Goal: Task Accomplishment & Management: Manage account settings

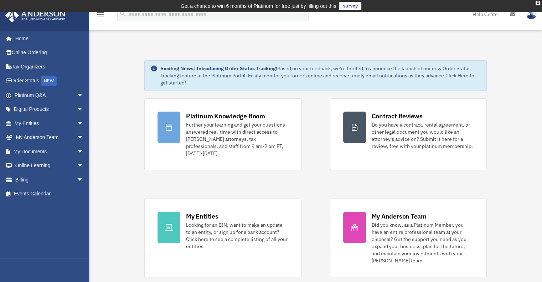
click at [322, 189] on div "Platinum Knowledge Room Further your learning and get your questions answered r…" at bounding box center [315, 187] width 342 height 179
click at [56, 124] on link "My Entities arrow_drop_down" at bounding box center [49, 123] width 89 height 14
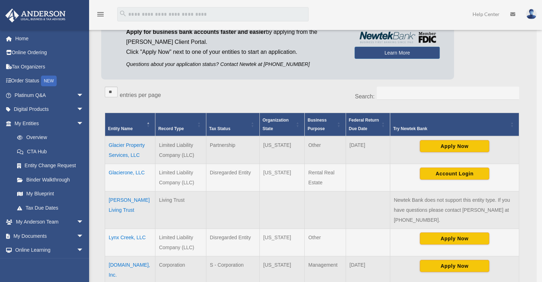
scroll to position [96, 0]
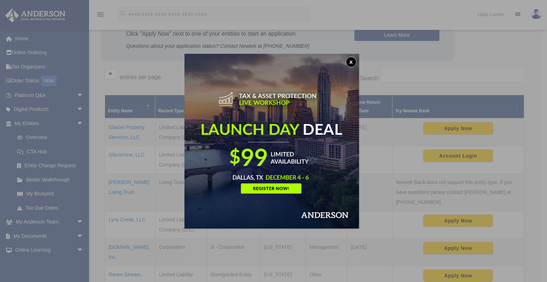
click at [354, 62] on button "x" at bounding box center [351, 62] width 11 height 11
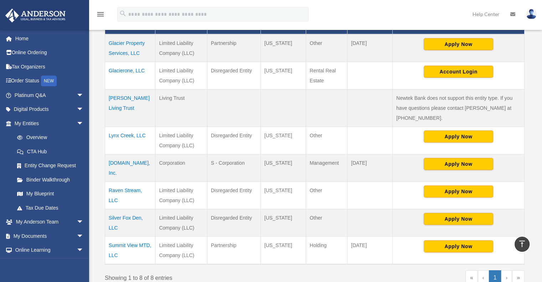
scroll to position [179, 0]
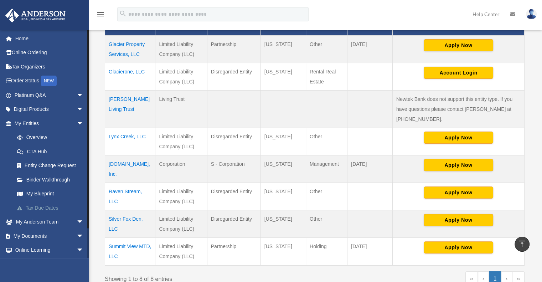
click at [52, 208] on link "Tax Due Dates" at bounding box center [52, 208] width 84 height 14
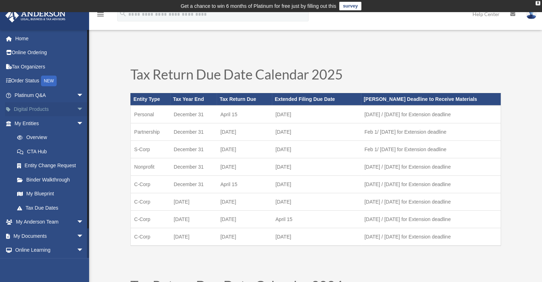
click at [77, 106] on span "arrow_drop_down" at bounding box center [84, 109] width 14 height 15
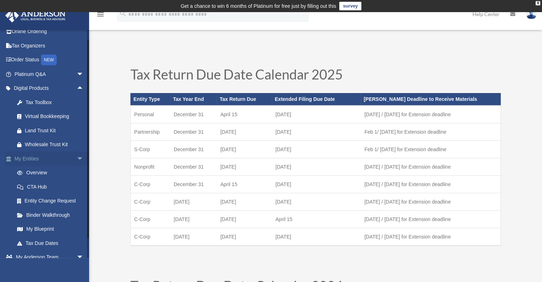
scroll to position [31, 0]
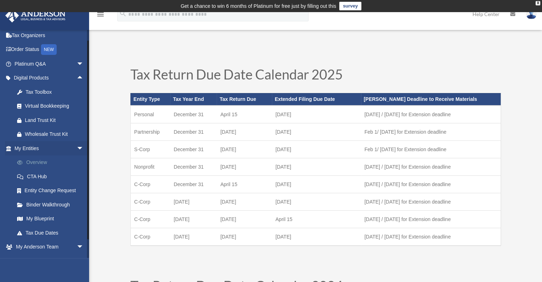
click at [45, 163] on link "Overview" at bounding box center [52, 162] width 84 height 14
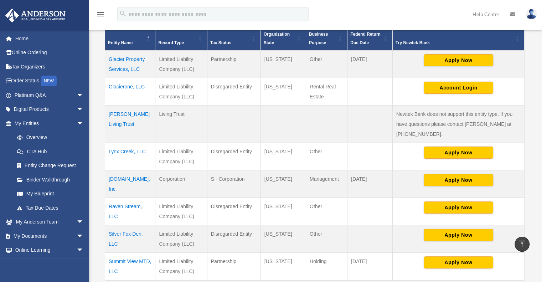
scroll to position [163, 0]
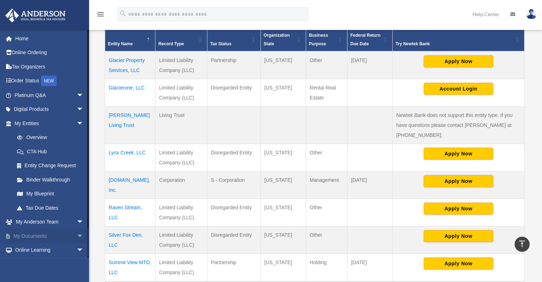
click at [77, 234] on span "arrow_drop_down" at bounding box center [84, 236] width 14 height 15
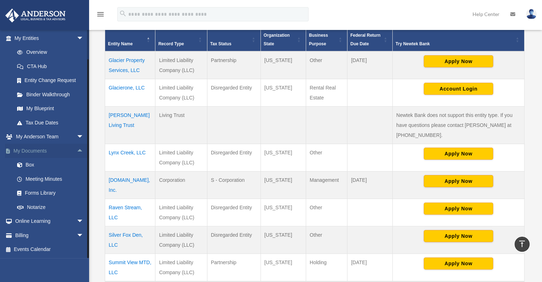
scroll to position [85, 0]
click at [77, 236] on span "arrow_drop_down" at bounding box center [84, 235] width 14 height 15
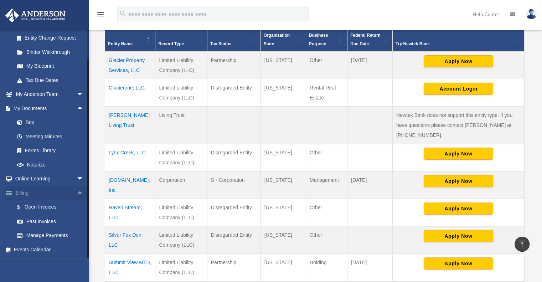
scroll to position [176, 0]
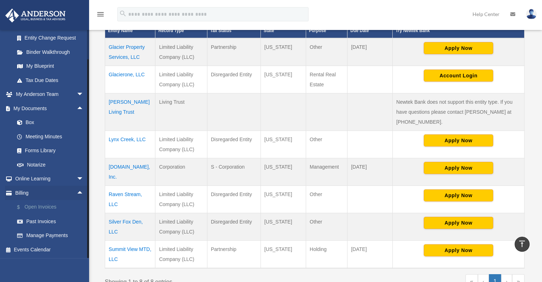
click at [54, 208] on link "$ Open Invoices" at bounding box center [52, 207] width 84 height 15
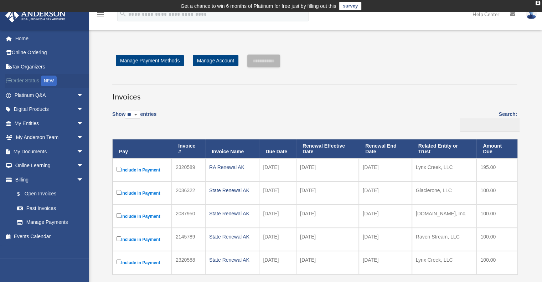
click at [30, 79] on link "Order Status NEW" at bounding box center [49, 81] width 89 height 15
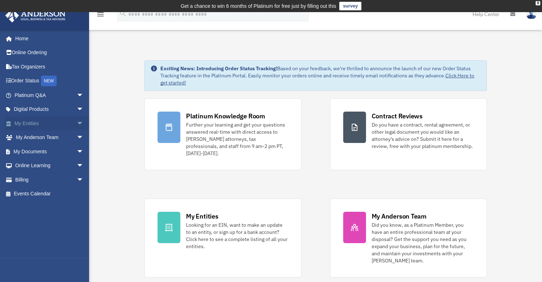
click at [77, 127] on span "arrow_drop_down" at bounding box center [84, 123] width 14 height 15
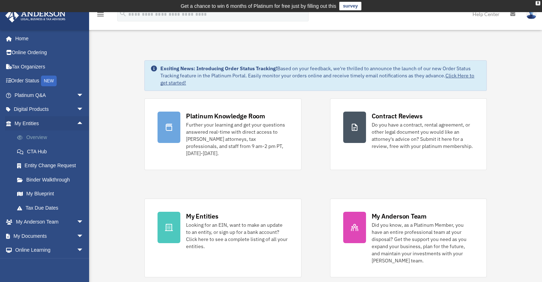
click at [57, 134] on link "Overview" at bounding box center [52, 137] width 84 height 14
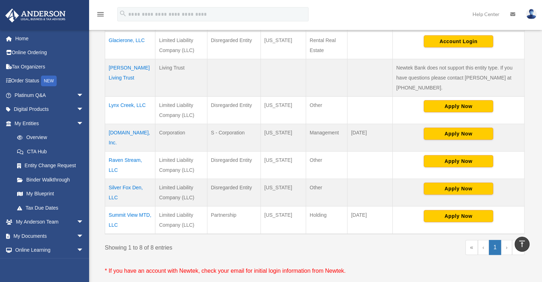
scroll to position [211, 0]
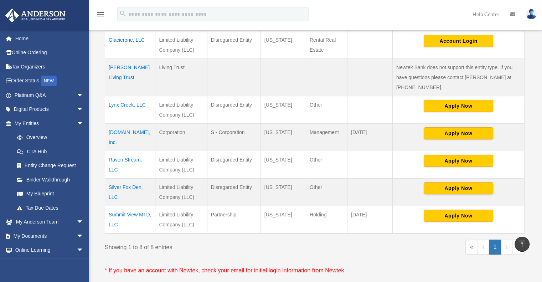
click at [120, 184] on td "Silver Fox Den, LLC" at bounding box center [130, 191] width 50 height 27
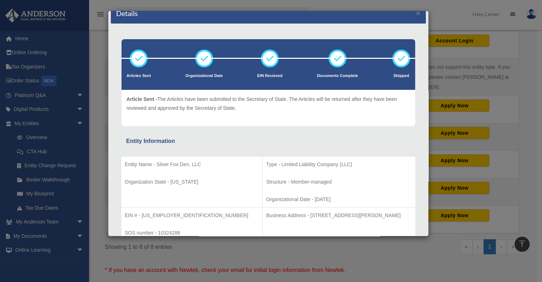
scroll to position [0, 0]
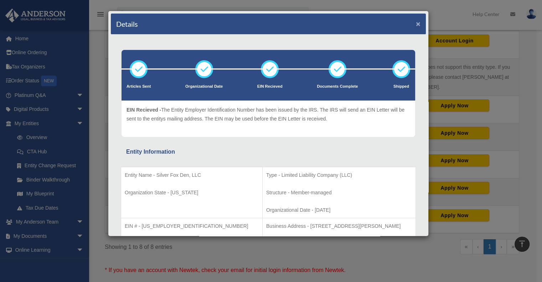
click at [416, 25] on button "×" at bounding box center [418, 23] width 5 height 7
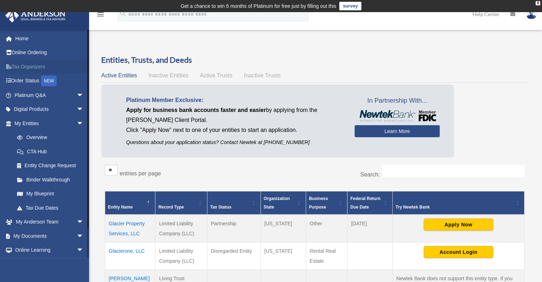
click at [23, 68] on link "Tax Organizers" at bounding box center [49, 66] width 89 height 14
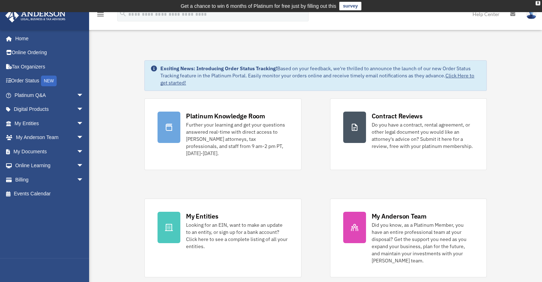
click at [533, 17] on img at bounding box center [531, 14] width 11 height 10
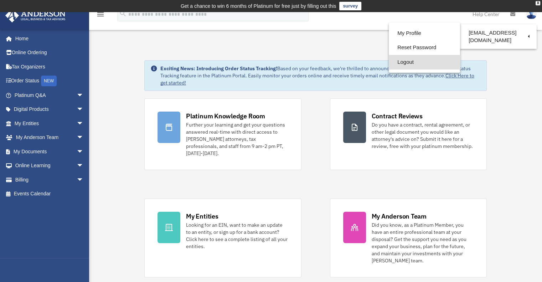
click at [407, 64] on link "Logout" at bounding box center [424, 62] width 71 height 15
